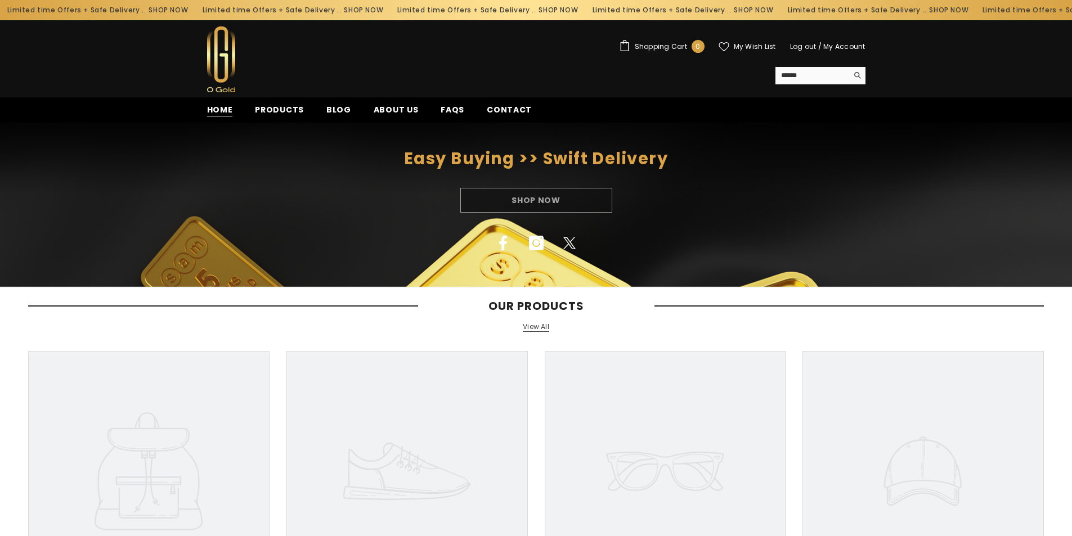
click at [221, 110] on span "Home" at bounding box center [220, 110] width 26 height 12
click at [220, 113] on span "Home" at bounding box center [220, 110] width 26 height 12
click at [278, 107] on span "Products" at bounding box center [279, 110] width 49 height 12
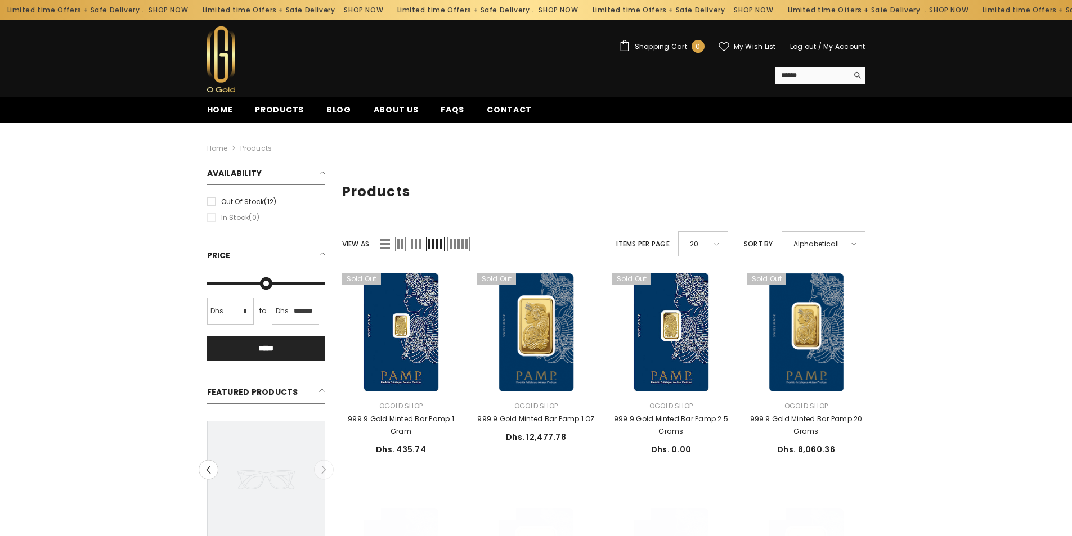
type input "*******"
click at [248, 284] on input "Max" at bounding box center [266, 284] width 118 height 0
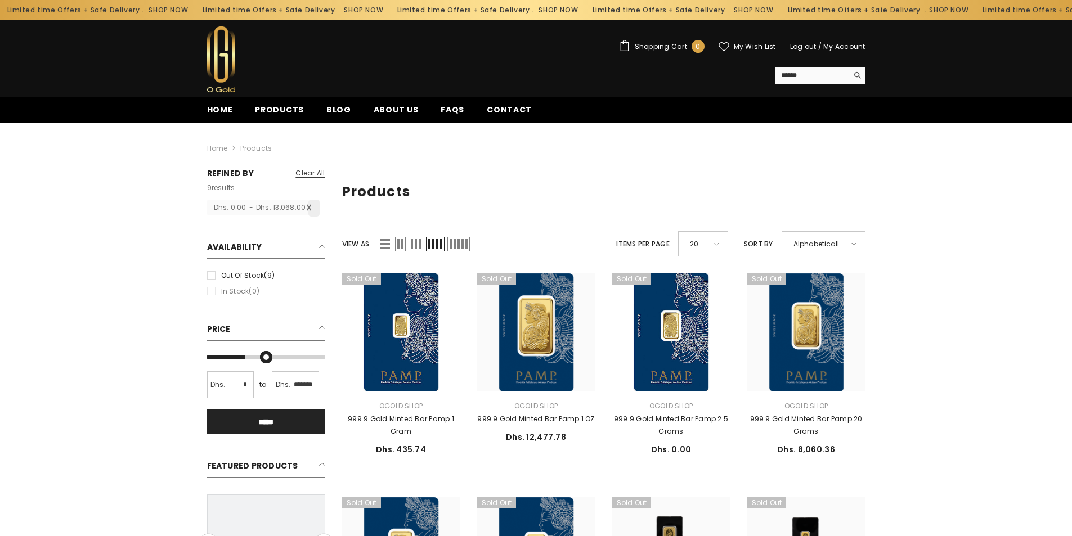
click at [232, 387] on input "*" at bounding box center [230, 385] width 47 height 27
click at [269, 419] on input "*****" at bounding box center [266, 422] width 118 height 25
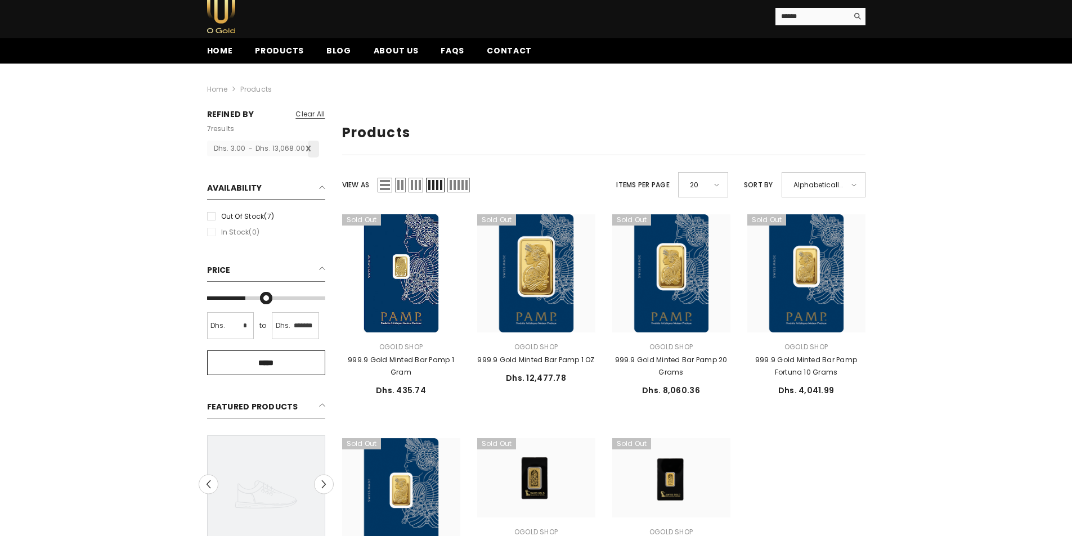
scroll to position [56, 0]
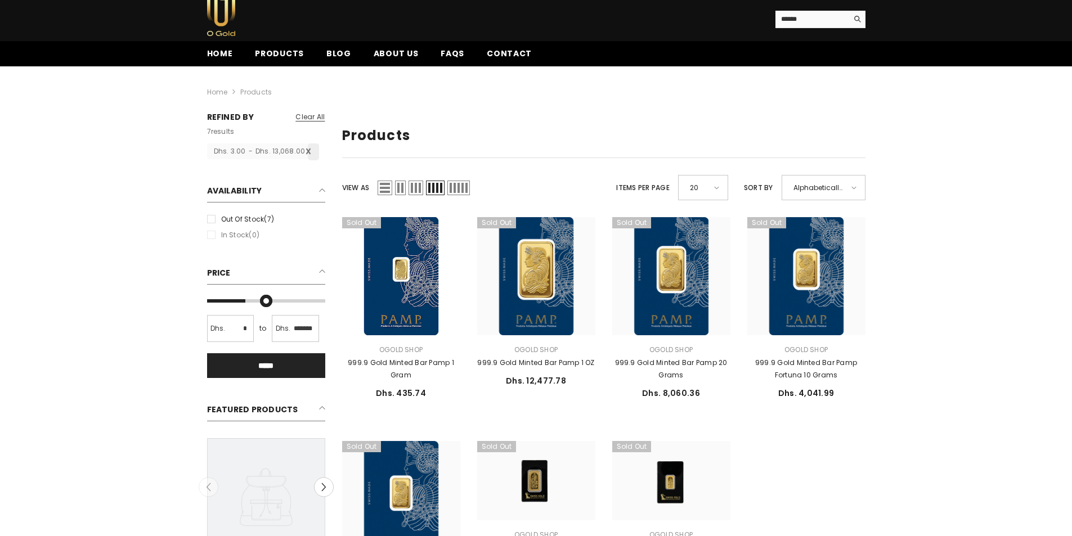
click at [239, 331] on input "***" at bounding box center [230, 328] width 47 height 27
type input "***"
click at [269, 361] on input "*****" at bounding box center [266, 366] width 118 height 25
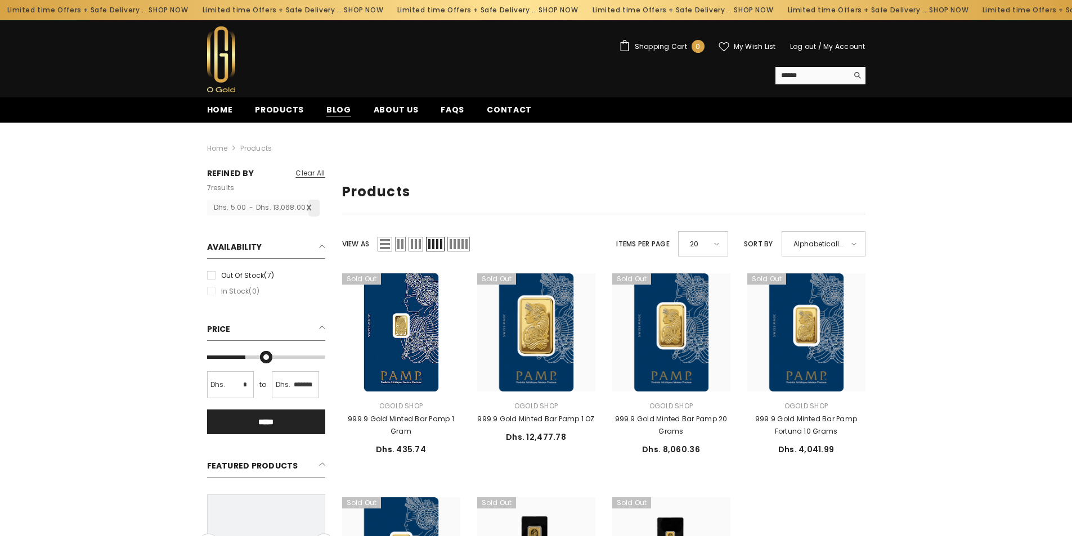
click at [332, 111] on span "Blog" at bounding box center [339, 110] width 25 height 12
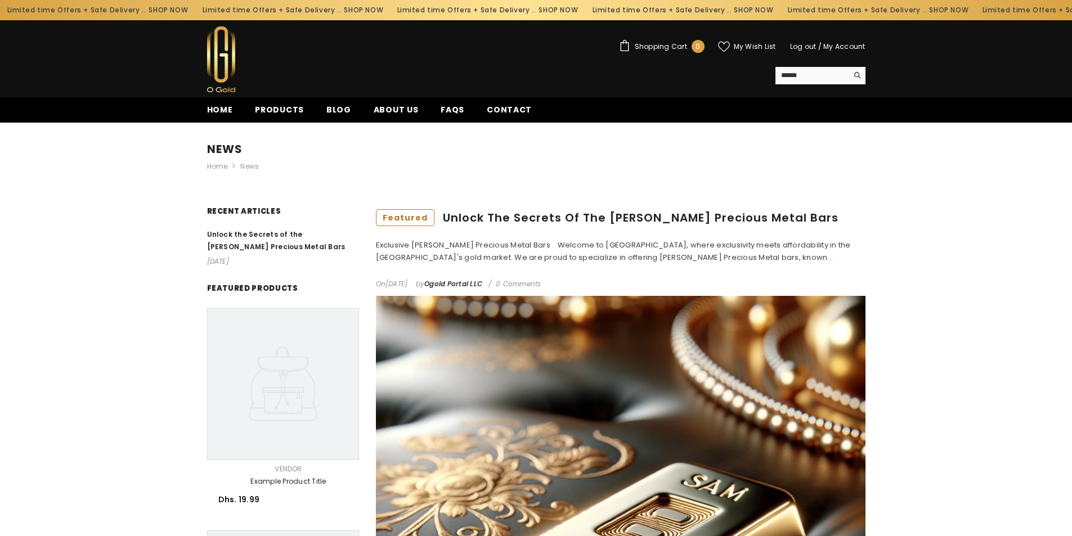
click at [745, 46] on span "My Wish List" at bounding box center [755, 46] width 42 height 7
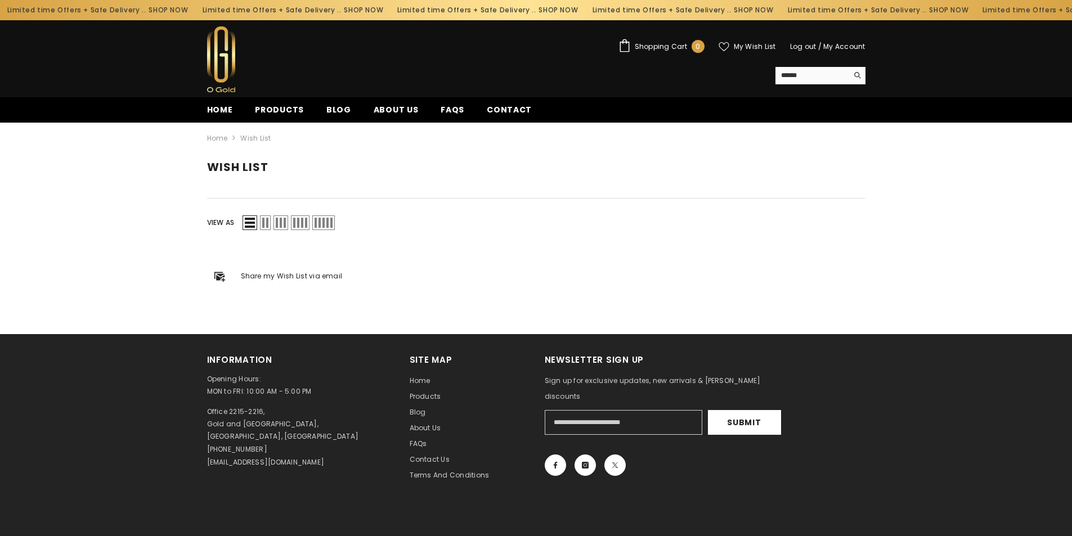
click at [643, 44] on span "Shopping Cart" at bounding box center [661, 46] width 52 height 7
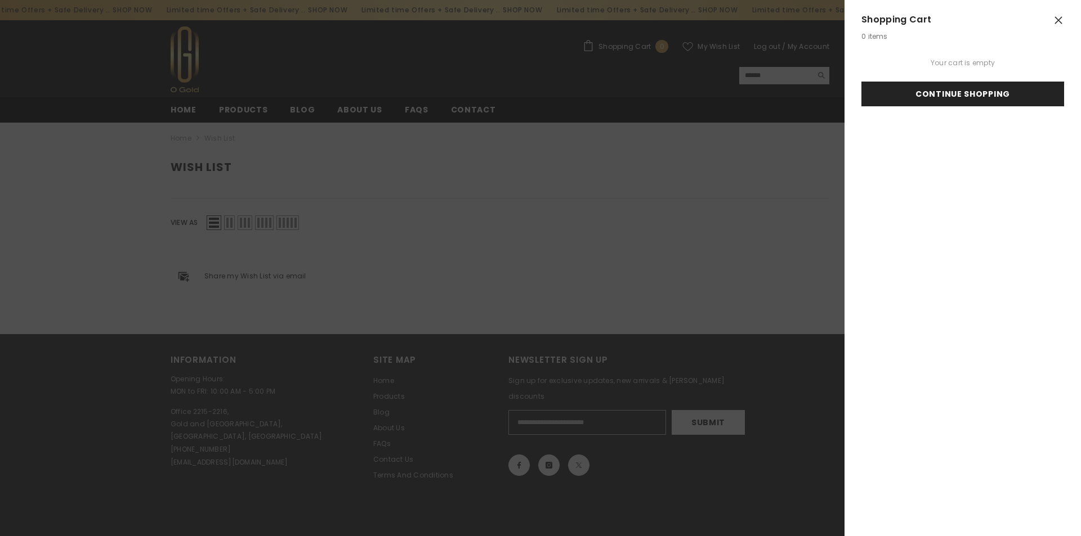
click at [969, 97] on link "Continue Shopping" at bounding box center [962, 94] width 203 height 25
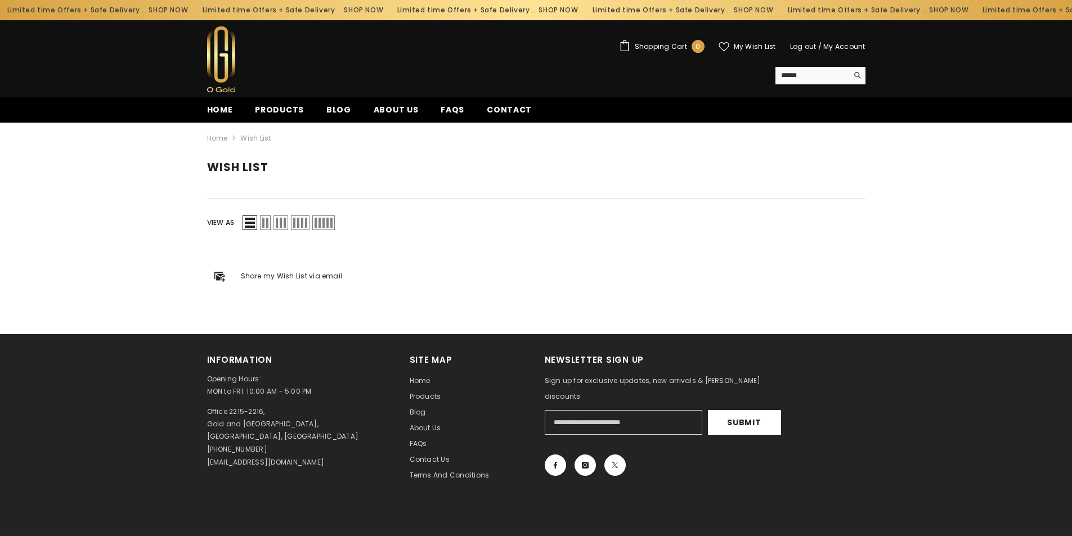
click at [840, 47] on link "My Account" at bounding box center [845, 47] width 42 height 10
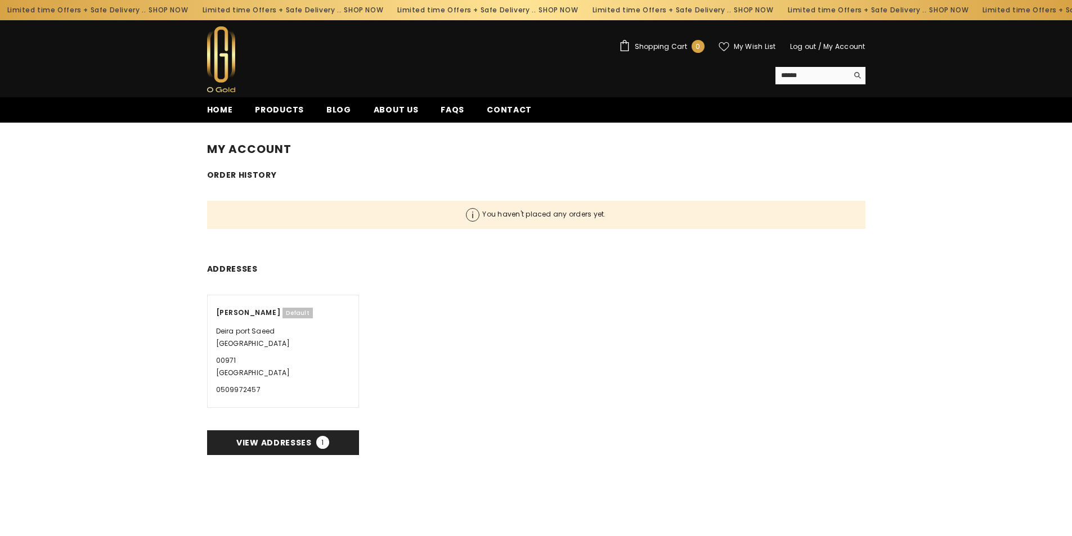
click at [473, 214] on icon at bounding box center [473, 215] width 1 height 7
click at [278, 104] on link "Products" at bounding box center [279, 113] width 71 height 19
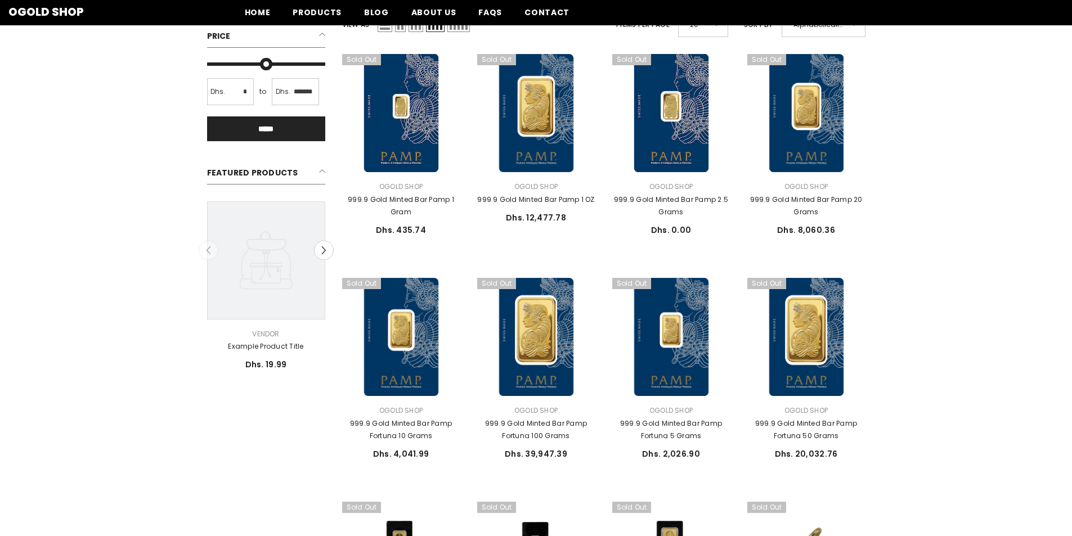
scroll to position [56, 0]
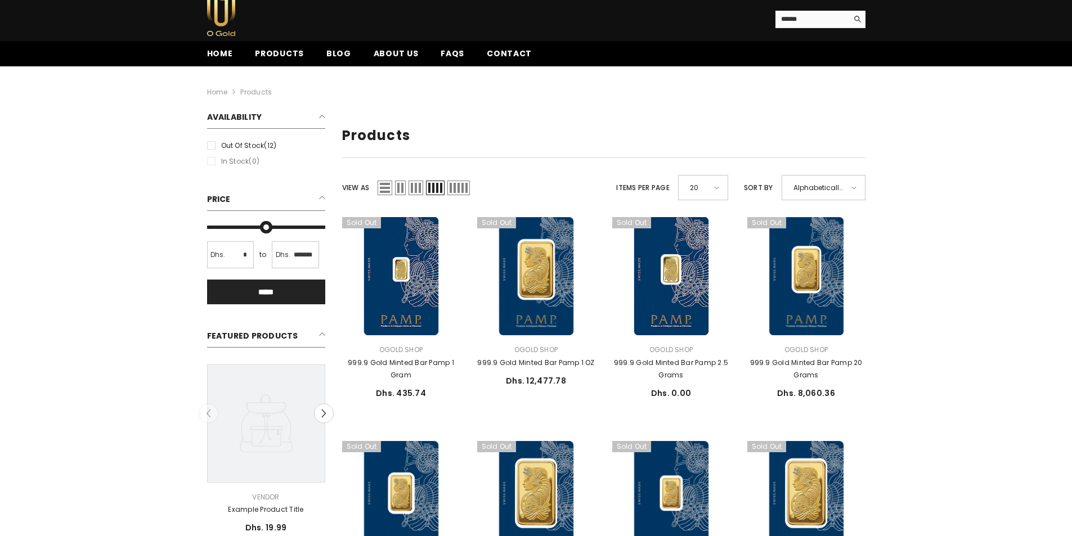
click at [209, 162] on li "In stock (0)" at bounding box center [266, 161] width 124 height 12
click at [322, 115] on h2 "Availability" at bounding box center [266, 120] width 118 height 18
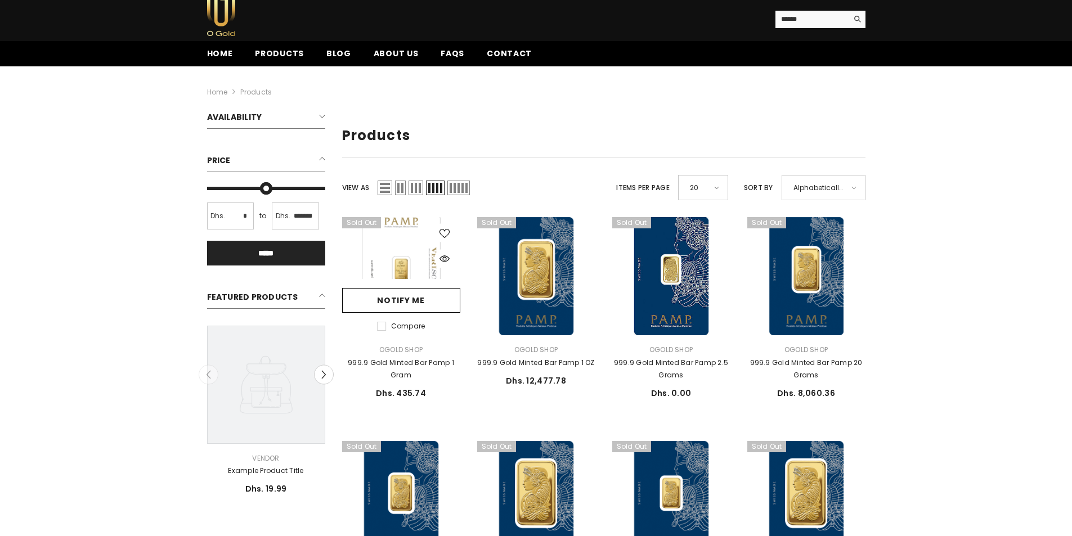
click at [410, 266] on link at bounding box center [401, 276] width 118 height 118
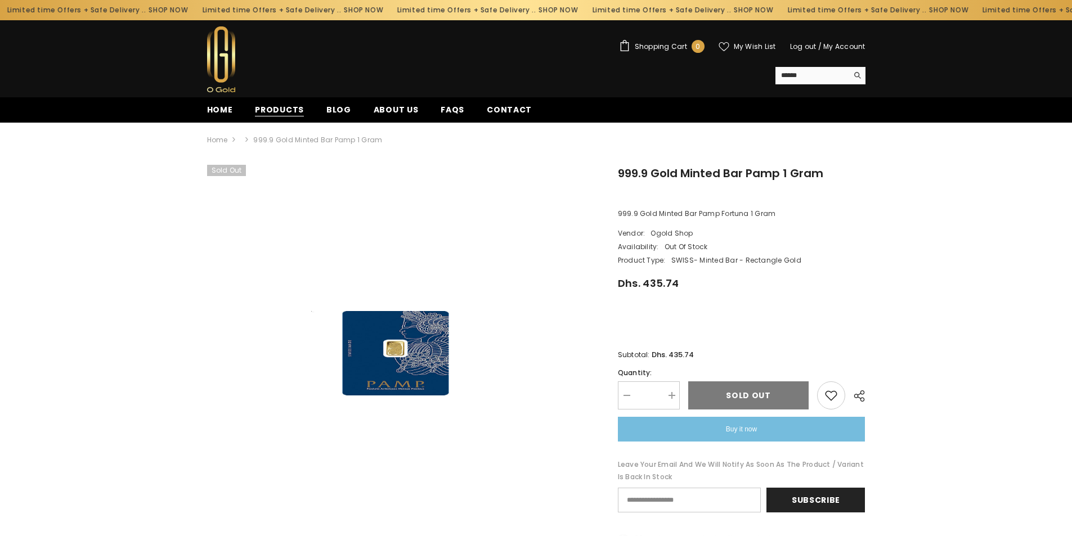
click at [277, 111] on span "Products" at bounding box center [279, 110] width 49 height 12
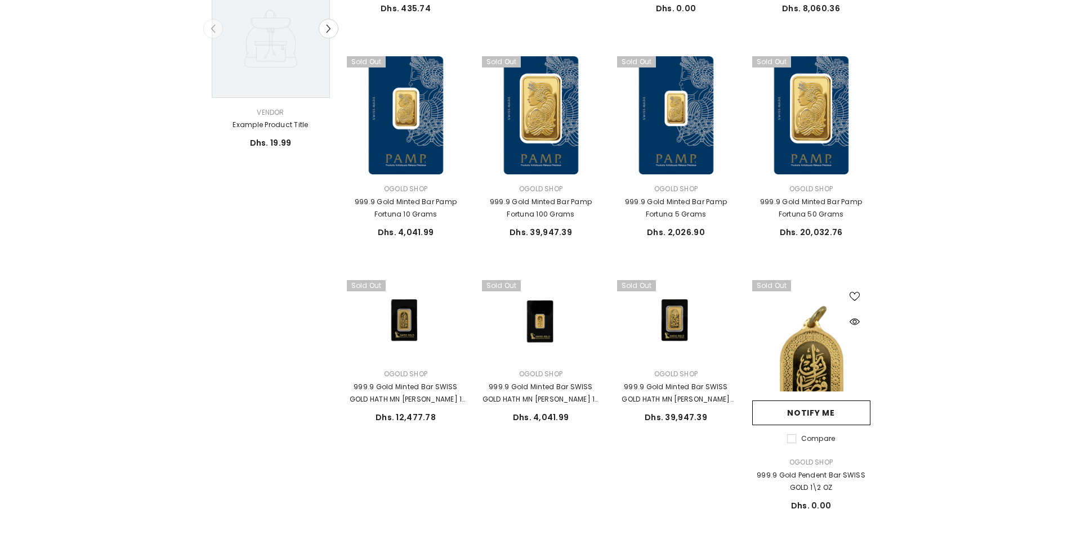
scroll to position [450, 0]
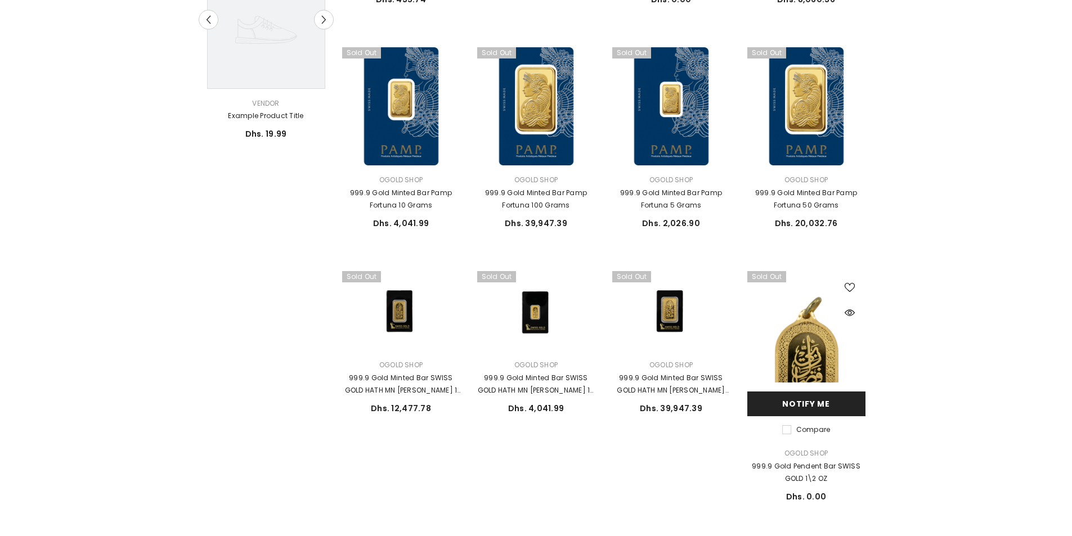
click at [820, 400] on link "Notify me" at bounding box center [807, 404] width 118 height 25
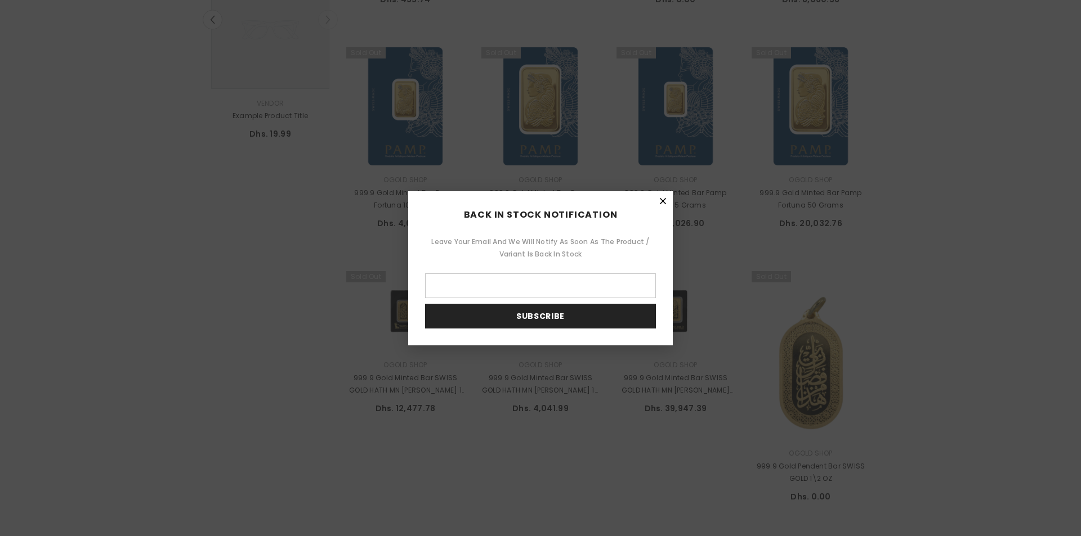
click at [493, 284] on input "Leave your email and we will notify as soon as the product / variant is back in…" at bounding box center [540, 286] width 231 height 25
click at [512, 284] on input "Leave your email and we will notify as soon as the product / variant is back in…" at bounding box center [540, 286] width 231 height 25
type input "**********"
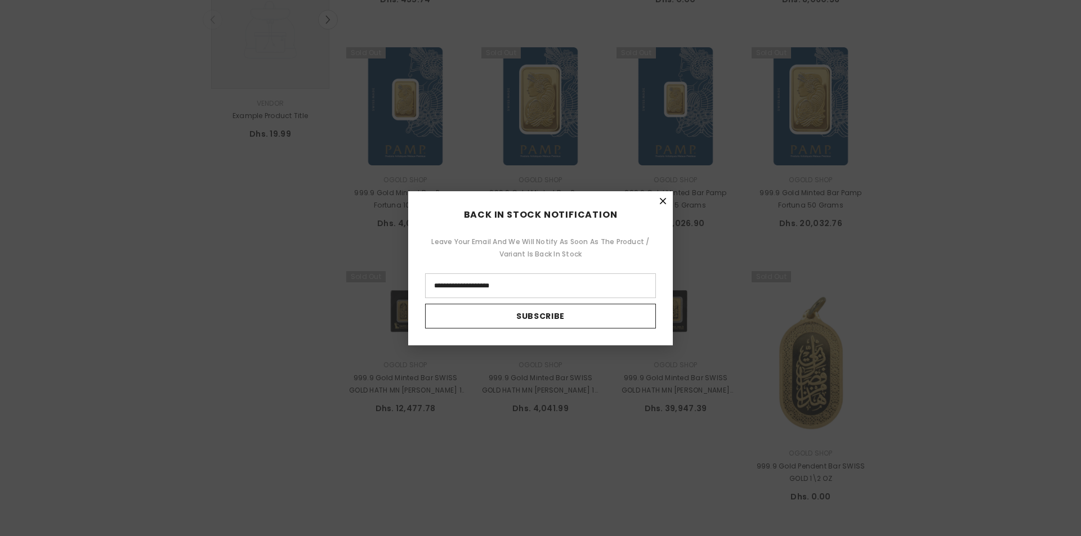
click at [547, 316] on button "Subscribe" at bounding box center [540, 316] width 231 height 25
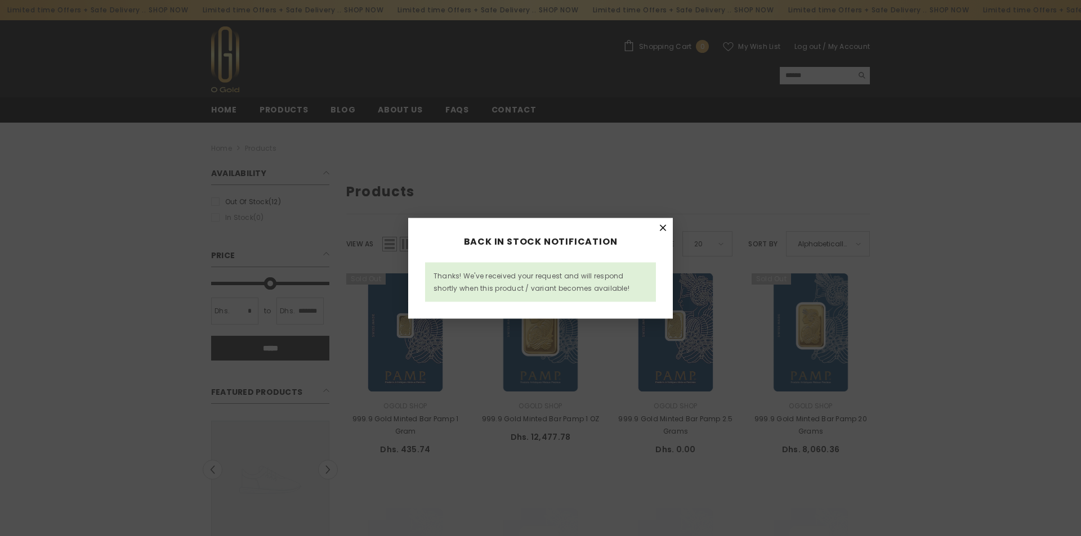
click at [660, 226] on icon "Close" at bounding box center [663, 227] width 8 height 8
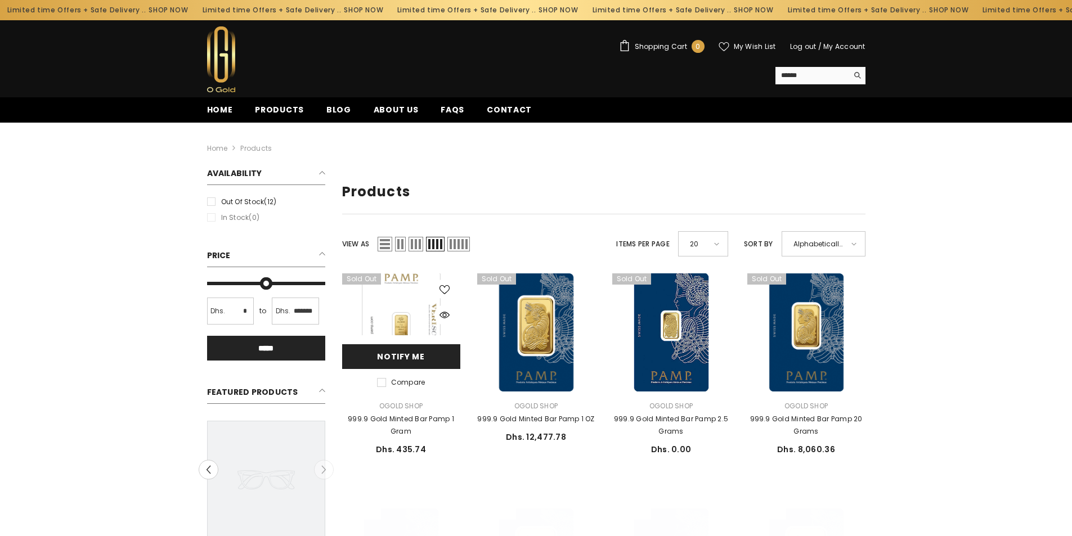
click at [398, 355] on link "Notify me" at bounding box center [401, 357] width 118 height 25
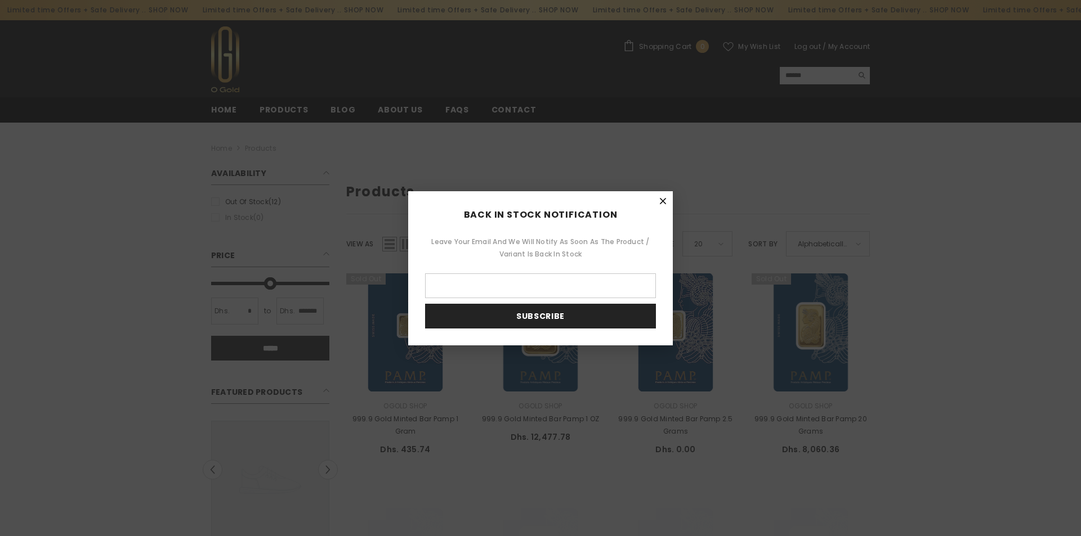
click at [487, 284] on input "Leave your email and we will notify as soon as the product / variant is back in…" at bounding box center [540, 286] width 231 height 25
click at [448, 275] on input "Leave your email and we will notify as soon as the product / variant is back in…" at bounding box center [540, 286] width 231 height 25
type input "**********"
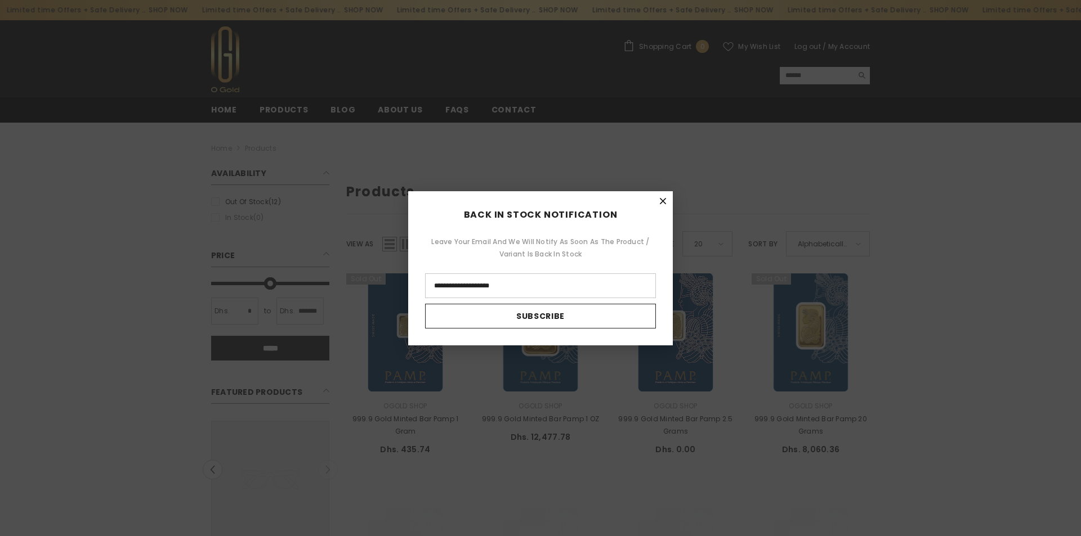
click at [530, 318] on button "Subscribe" at bounding box center [540, 316] width 231 height 25
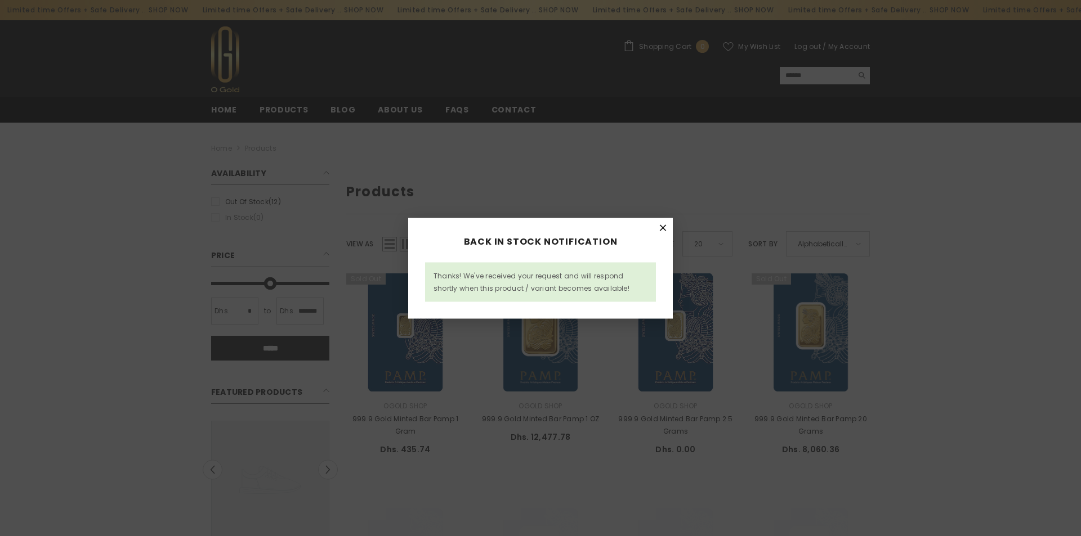
click at [663, 227] on icon "Close" at bounding box center [663, 228] width 6 height 6
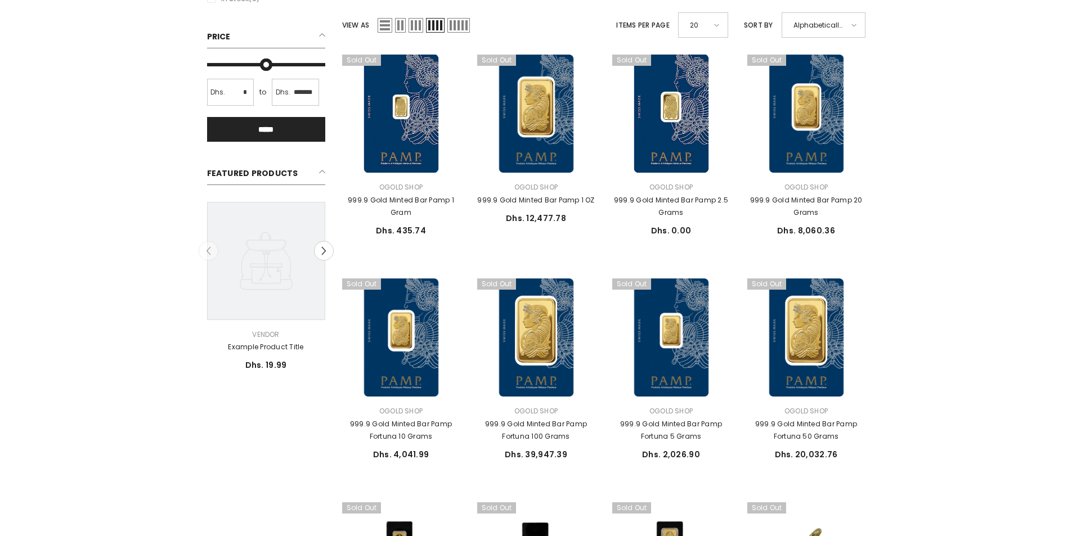
scroll to position [225, 0]
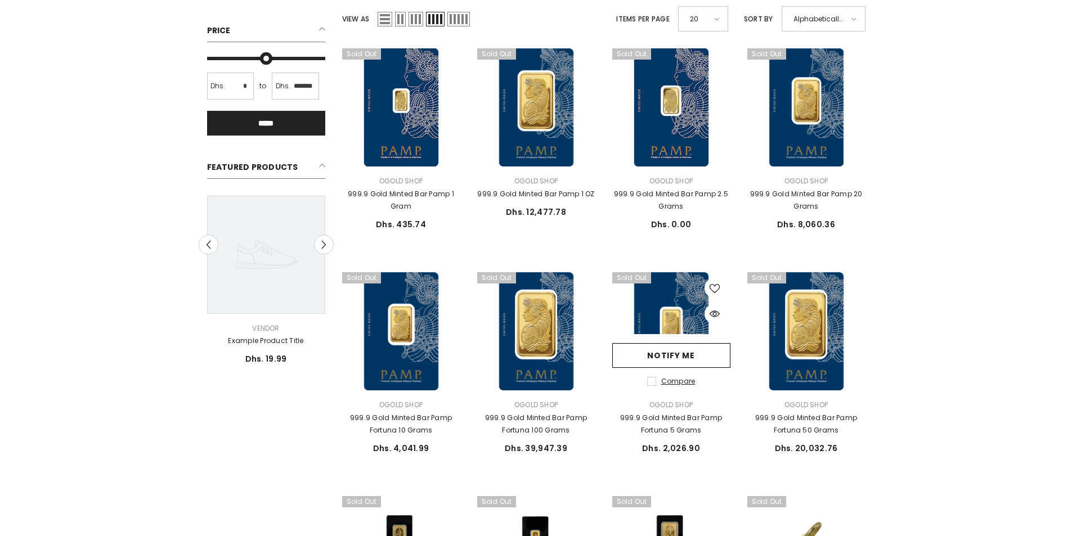
click at [654, 383] on label "Compare" at bounding box center [671, 381] width 48 height 12
click at [678, 381] on span "Compare" at bounding box center [678, 382] width 34 height 10
click at [682, 381] on span "Compare" at bounding box center [678, 382] width 34 height 10
click at [695, 316] on span "Quick View" at bounding box center [692, 314] width 59 height 20
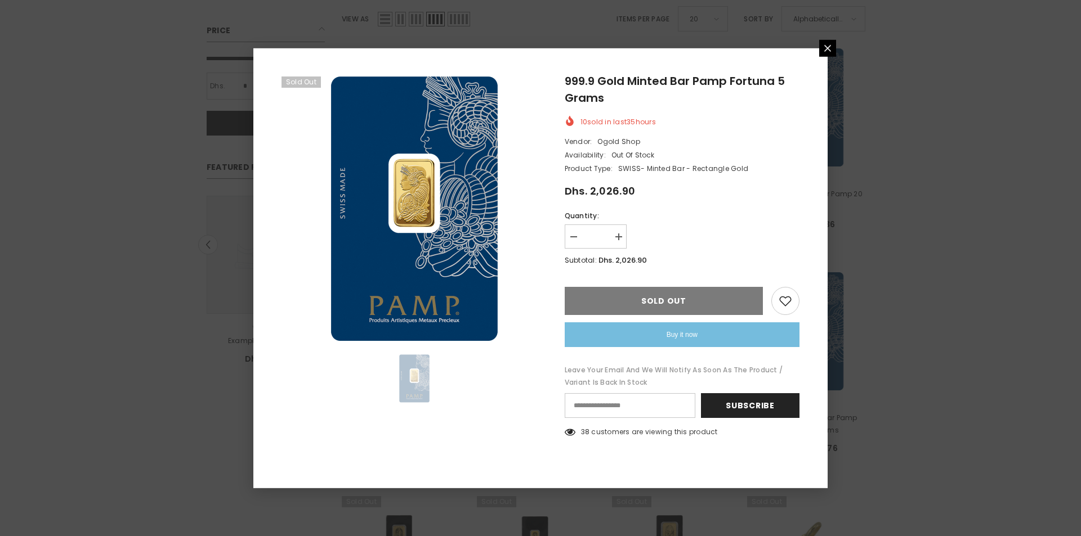
click at [826, 48] on icon "Close" at bounding box center [827, 47] width 9 height 9
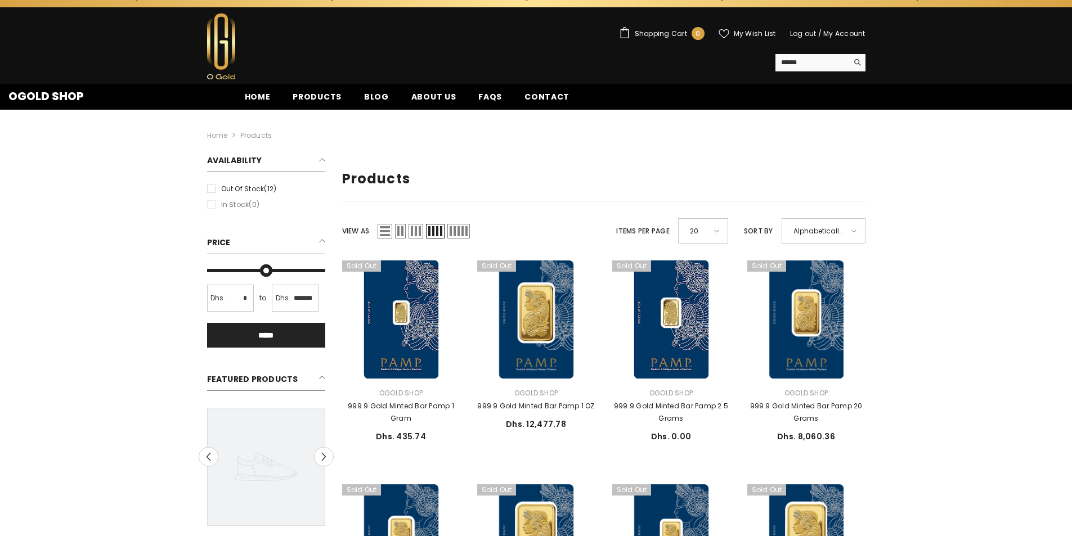
scroll to position [0, 0]
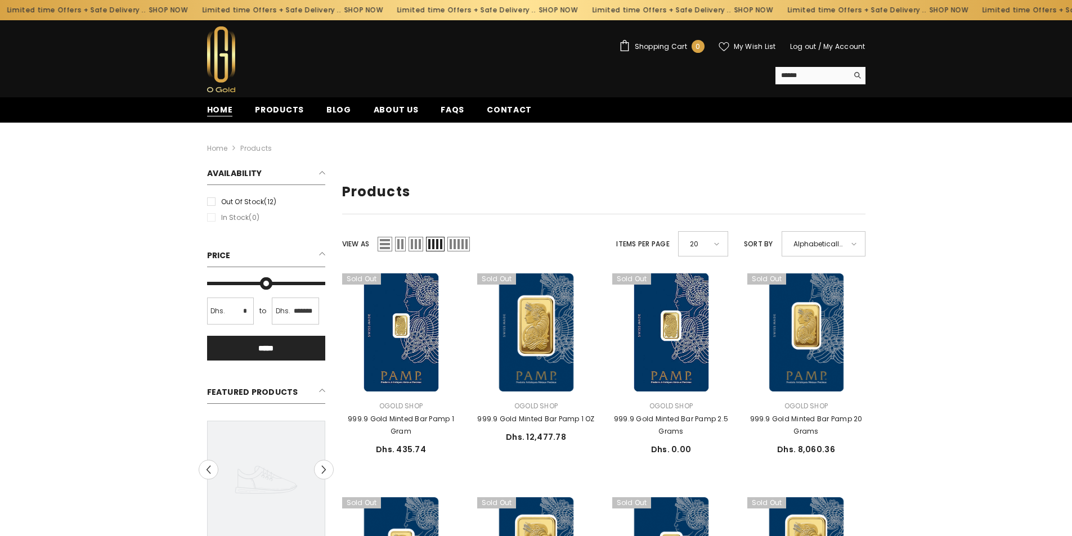
click at [218, 111] on span "Home" at bounding box center [220, 110] width 26 height 12
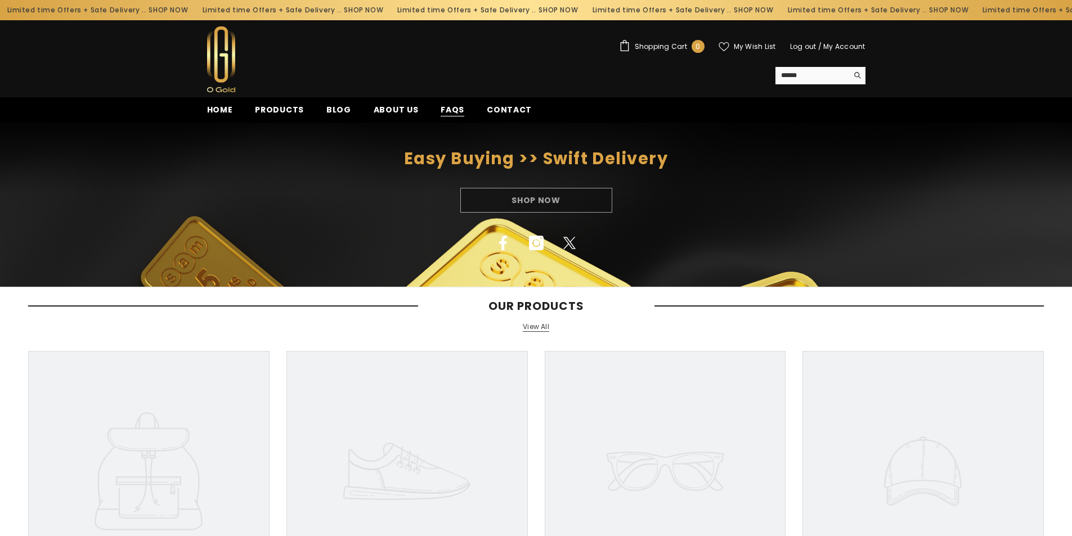
click at [444, 110] on span "FAQs" at bounding box center [453, 110] width 24 height 12
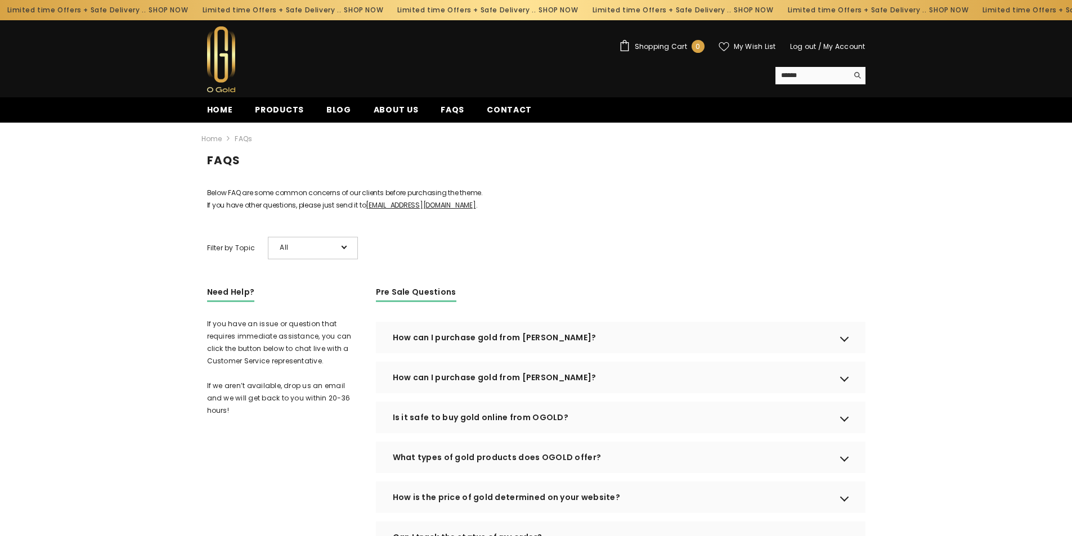
click at [344, 249] on div at bounding box center [345, 247] width 6 height 6
click at [251, 299] on span "Pre Sale Questions" at bounding box center [282, 291] width 129 height 16
click at [813, 79] on input "Search" at bounding box center [812, 75] width 73 height 17
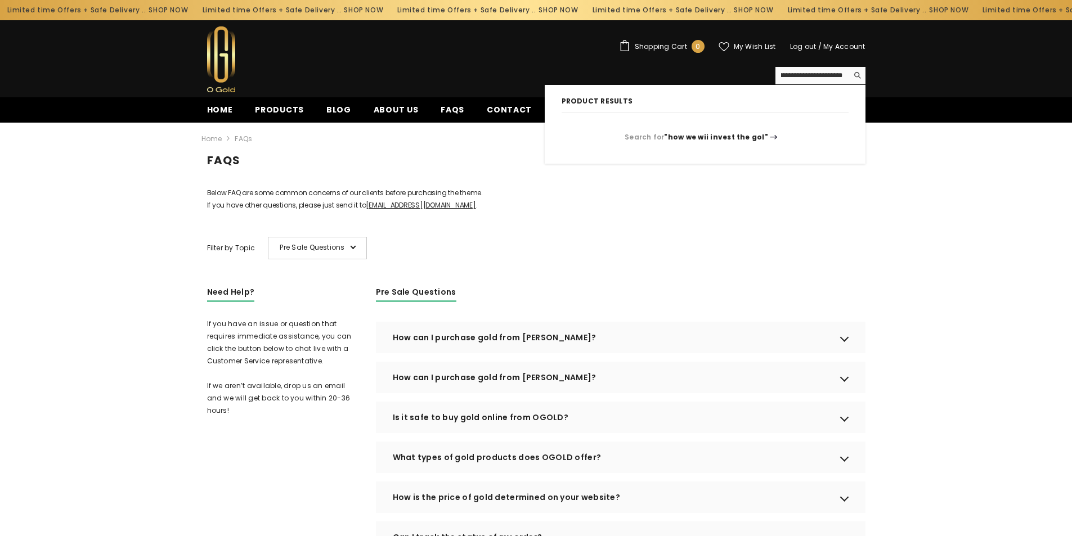
scroll to position [0, 30]
type input "**********"
click at [858, 74] on icon "Search" at bounding box center [858, 75] width 8 height 8
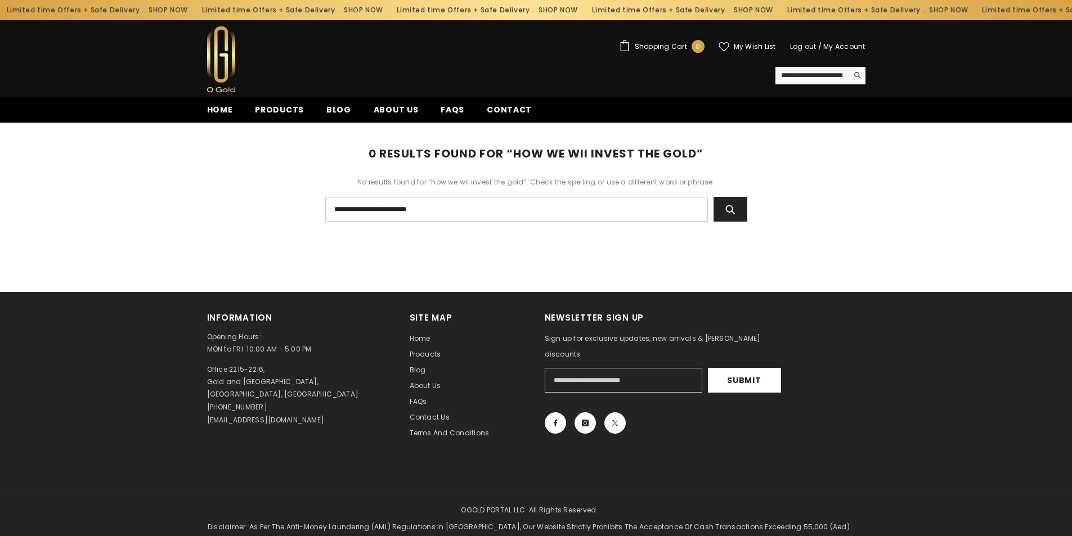
click at [370, 206] on input "**********" at bounding box center [516, 209] width 383 height 25
type input "**********"
click at [734, 208] on icon "Search" at bounding box center [730, 209] width 11 height 11
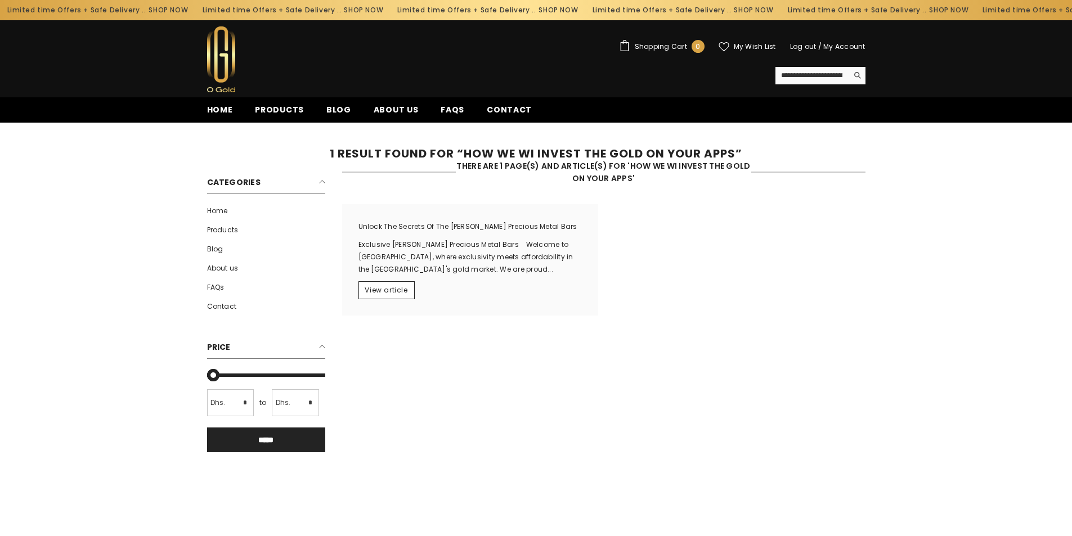
click at [371, 289] on span "View article" at bounding box center [386, 290] width 43 height 10
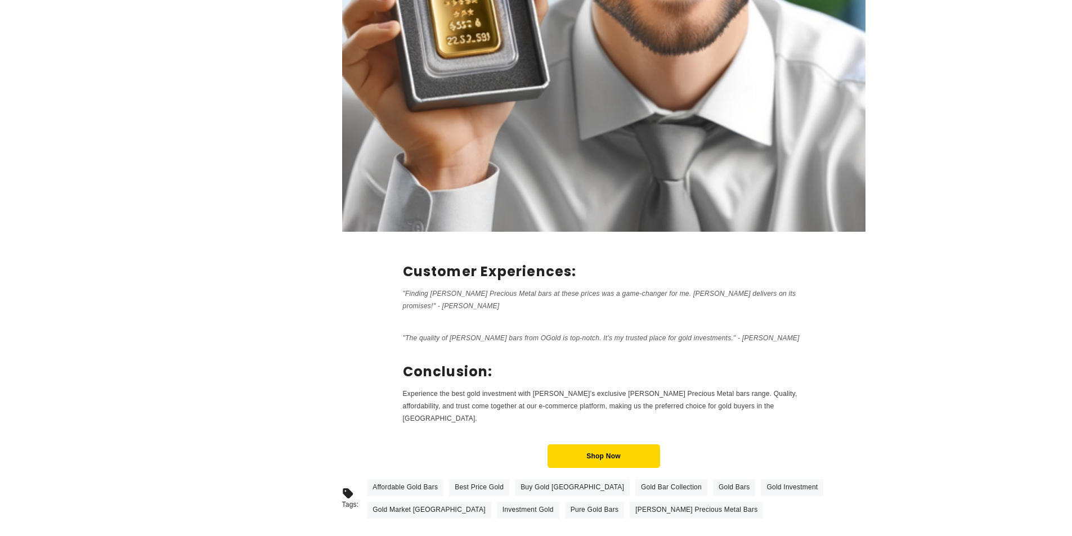
scroll to position [1351, 0]
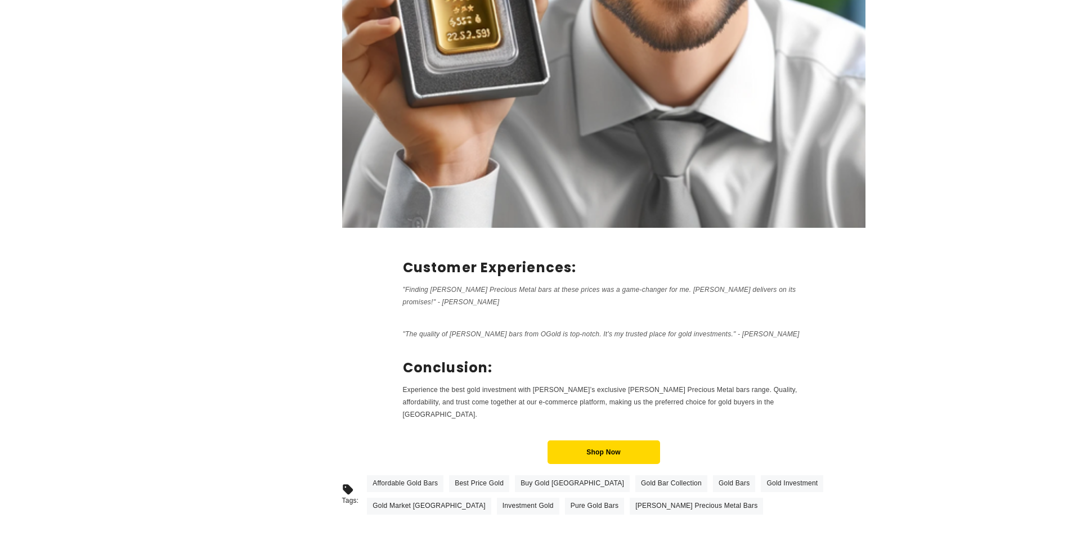
click at [767, 480] on span "Gold Investment" at bounding box center [792, 484] width 51 height 8
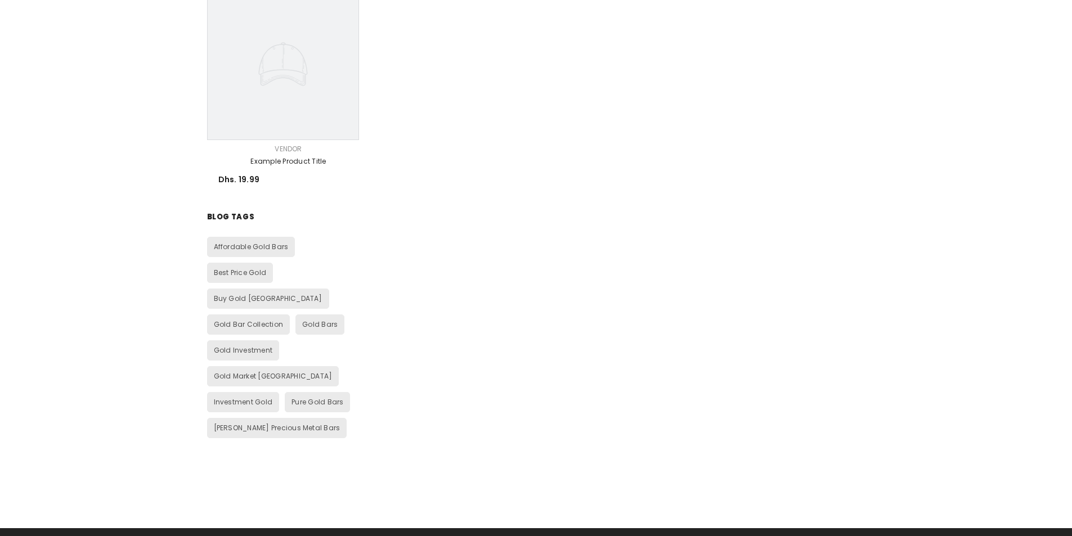
scroll to position [1013, 0]
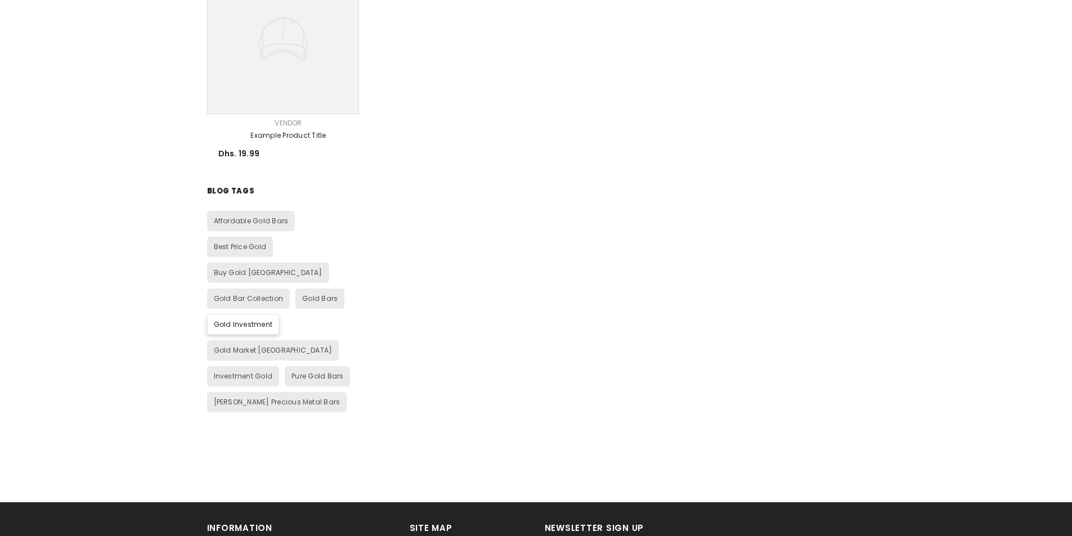
click at [236, 320] on span "Gold Investment" at bounding box center [243, 325] width 59 height 10
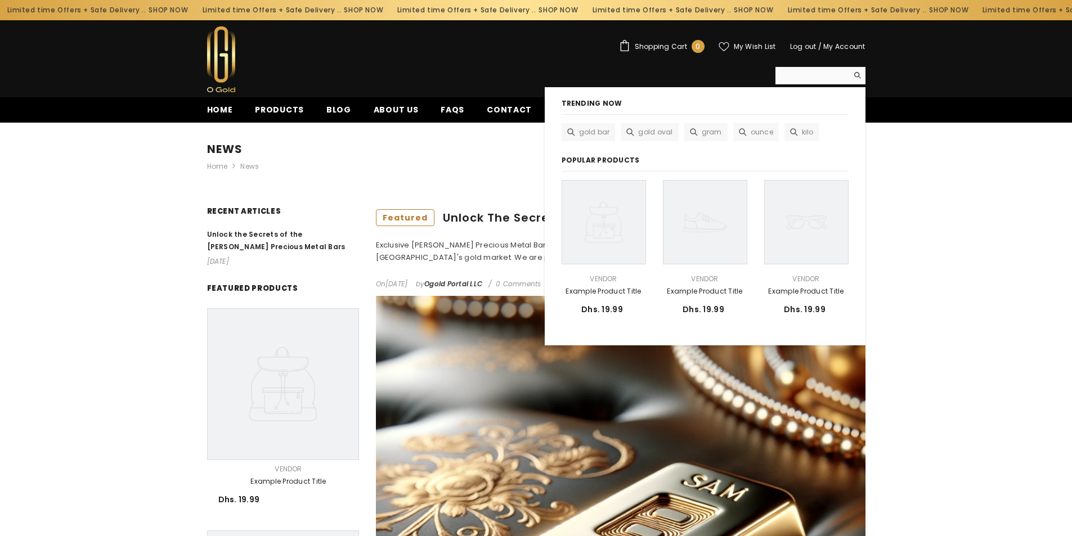
click at [828, 79] on input "Search" at bounding box center [812, 75] width 73 height 17
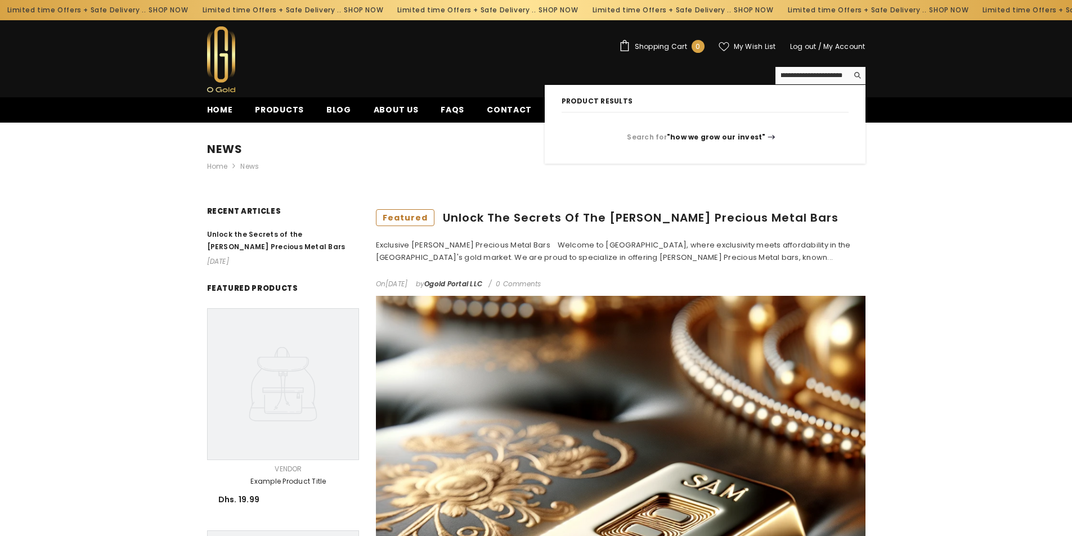
scroll to position [0, 39]
type input "**********"
click at [736, 136] on strong ""how we grow our investment"" at bounding box center [716, 137] width 120 height 10
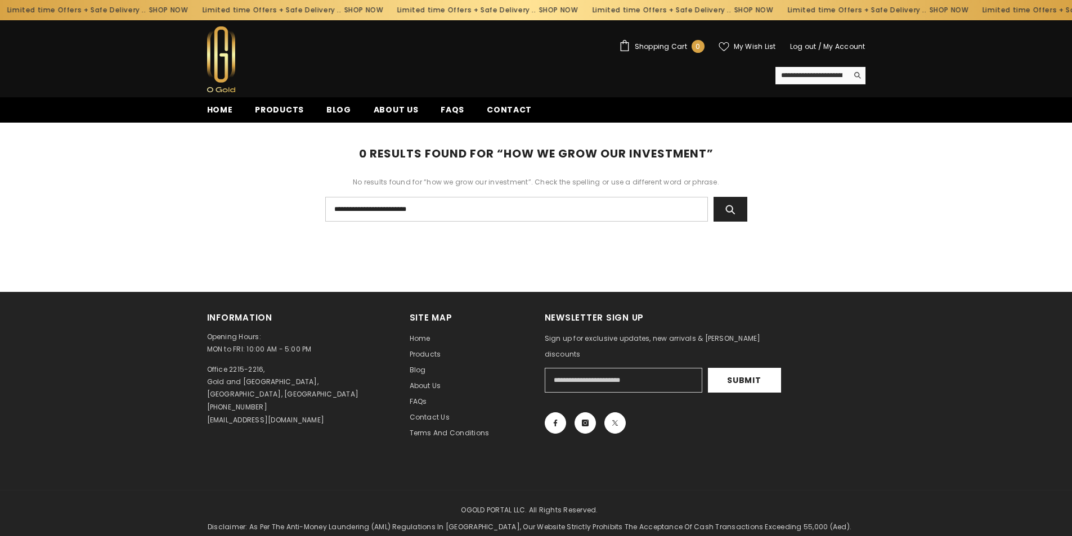
click at [394, 207] on input "**********" at bounding box center [516, 209] width 383 height 25
click at [378, 207] on input "**********" at bounding box center [516, 209] width 383 height 25
type input "*"
type input "**********"
click at [730, 213] on icon "Search" at bounding box center [730, 209] width 11 height 11
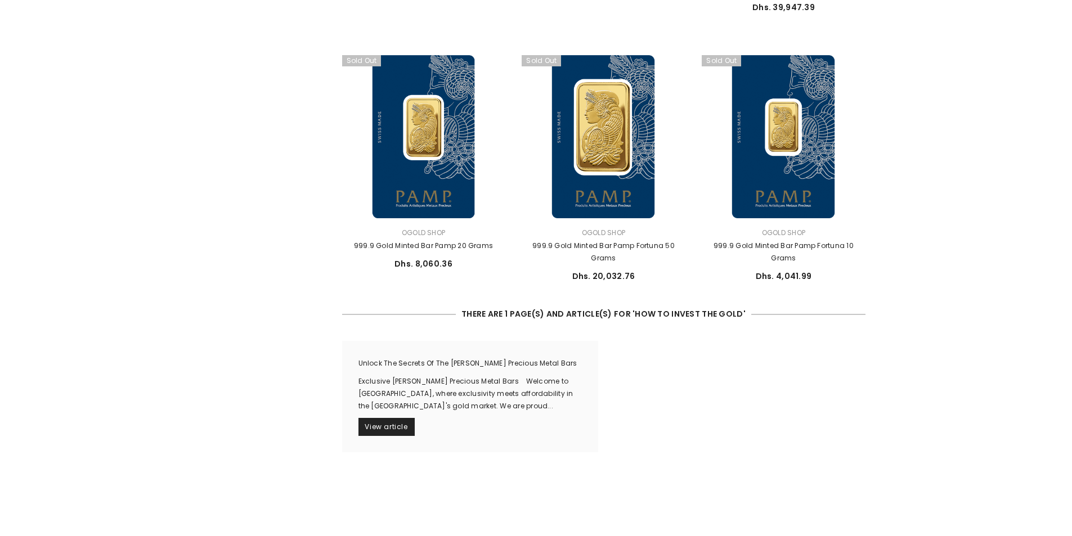
scroll to position [1013, 0]
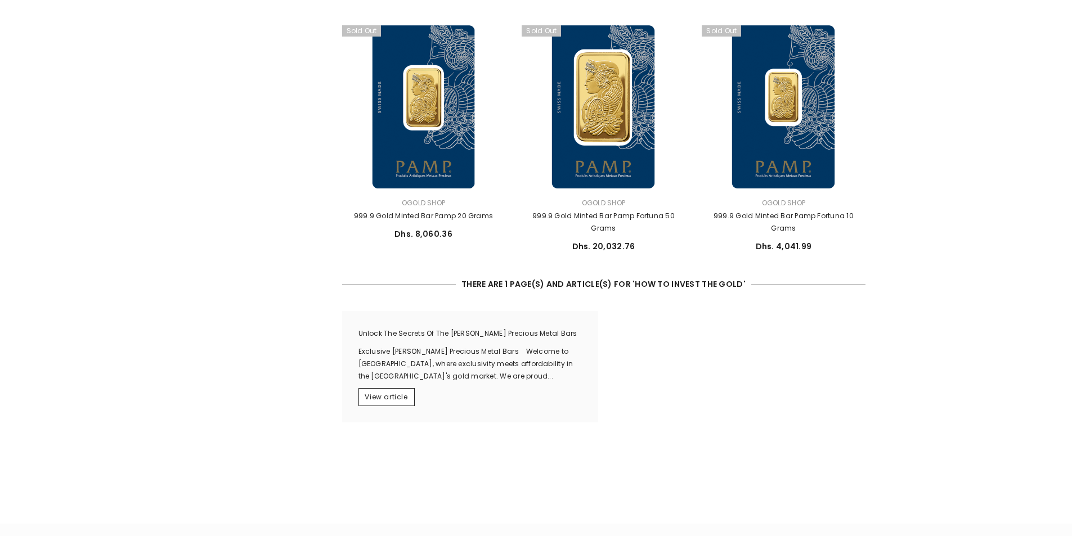
click at [379, 392] on span "View article" at bounding box center [386, 397] width 43 height 10
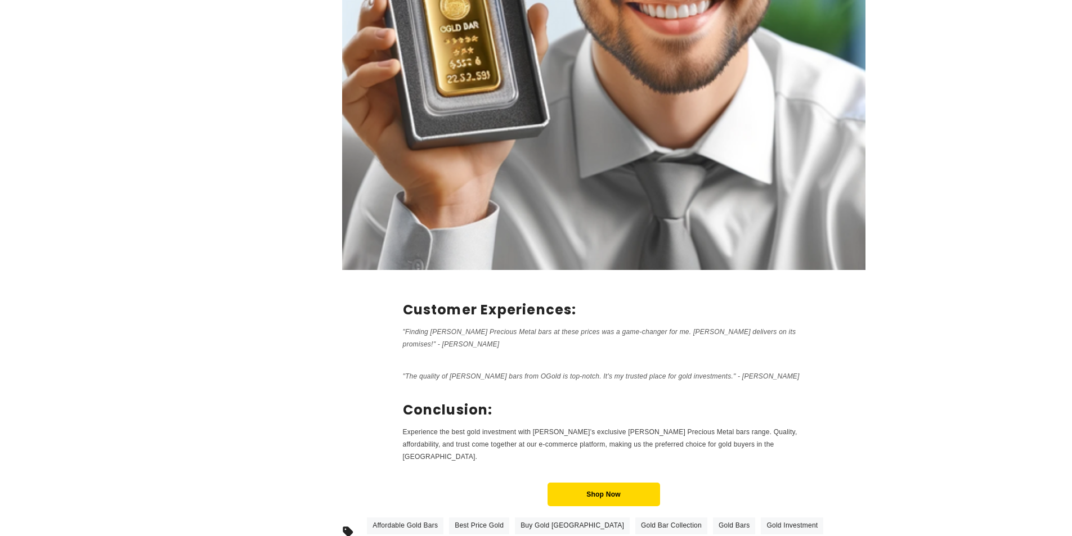
scroll to position [1351, 0]
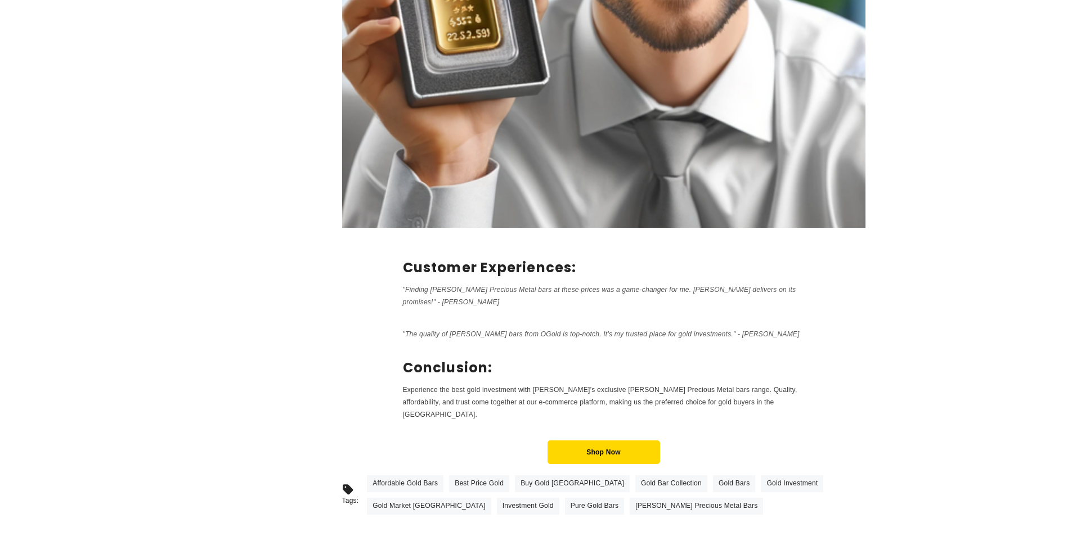
click at [486, 502] on span "Gold Market [GEOGRAPHIC_DATA]" at bounding box center [429, 506] width 113 height 8
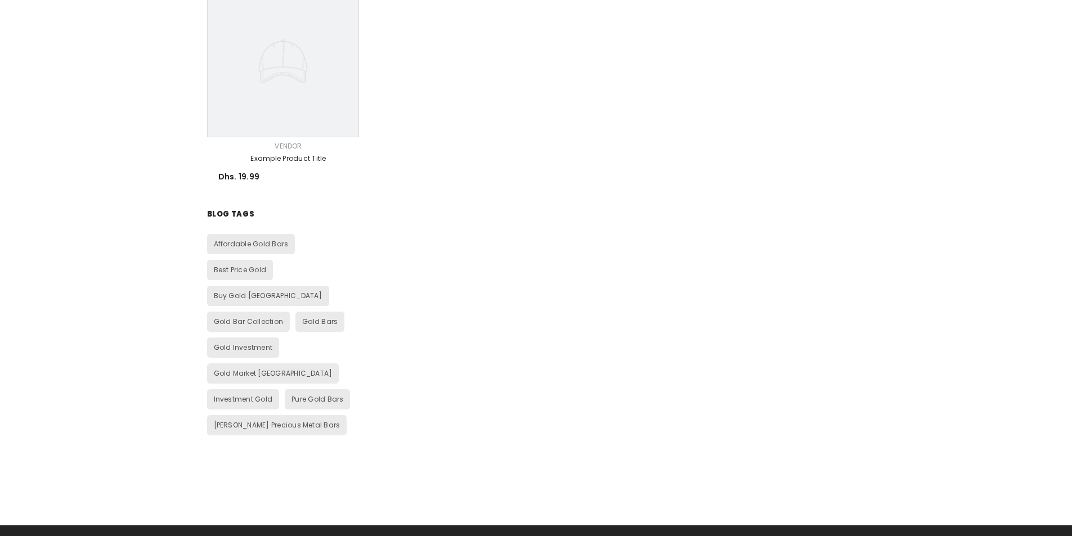
scroll to position [1013, 0]
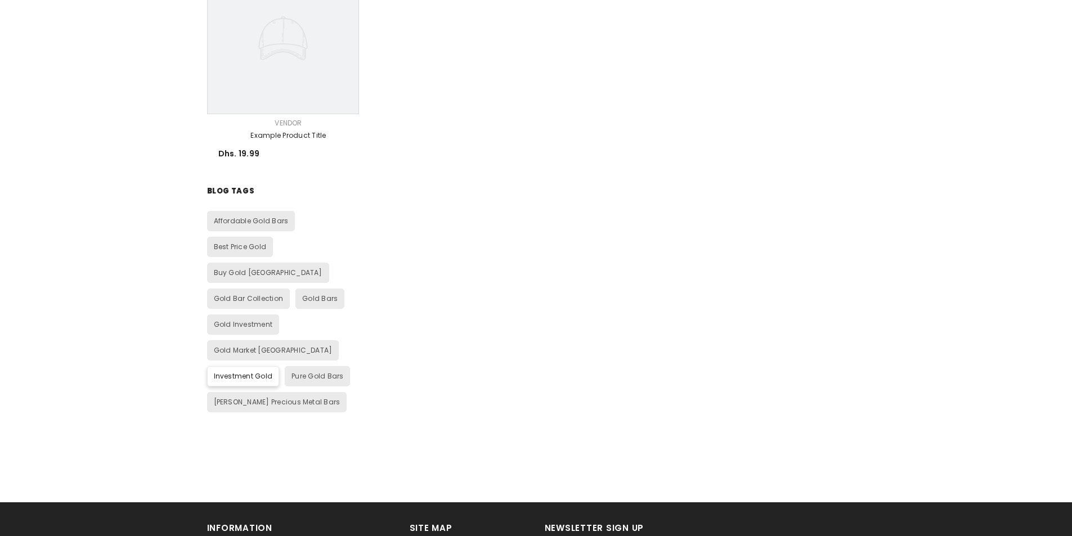
click at [242, 372] on span "Investment Gold" at bounding box center [243, 377] width 59 height 10
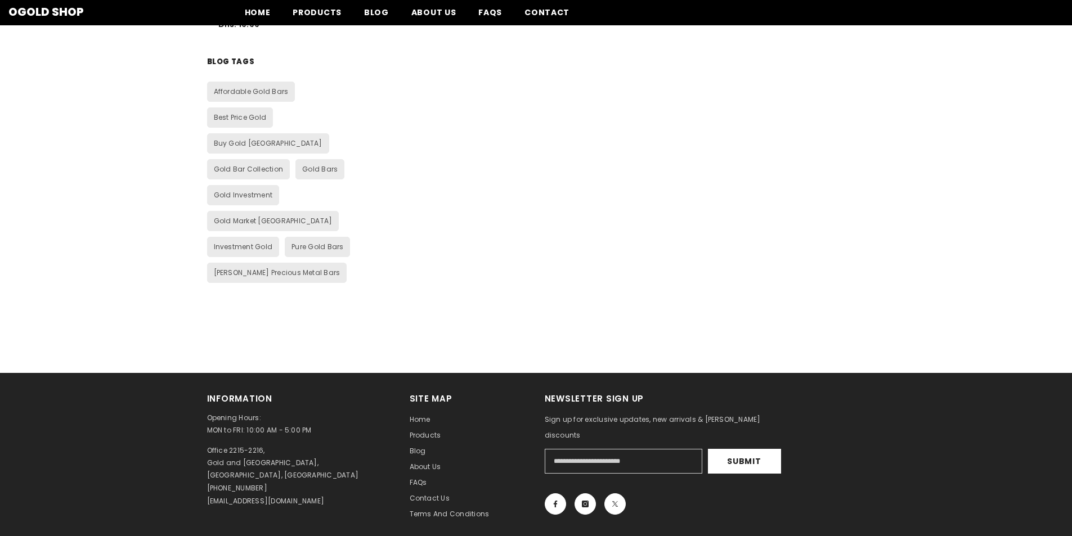
scroll to position [1126, 0]
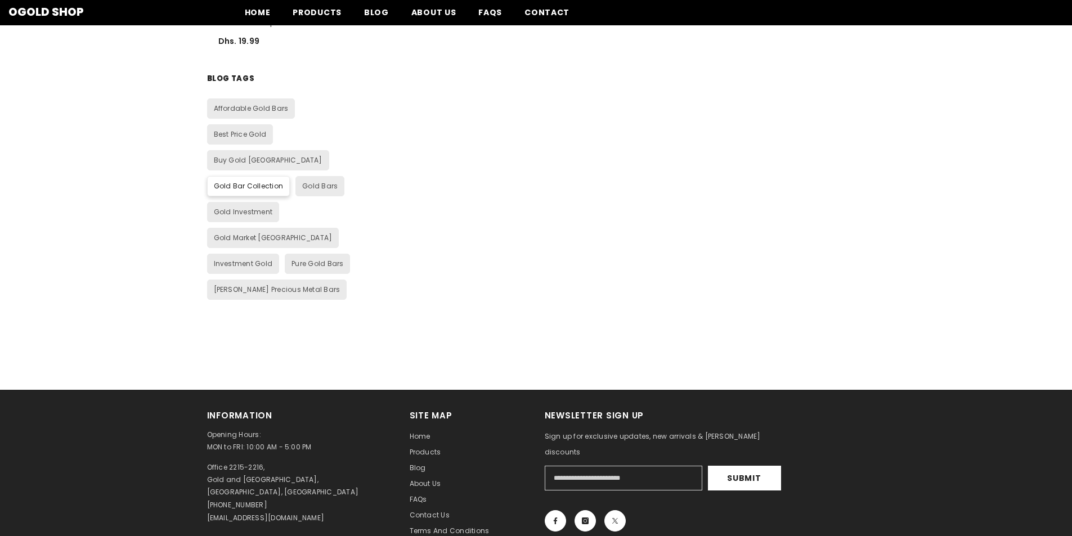
click at [243, 181] on span "Gold Bar Collection" at bounding box center [249, 186] width 70 height 10
